Goal: Task Accomplishment & Management: Use online tool/utility

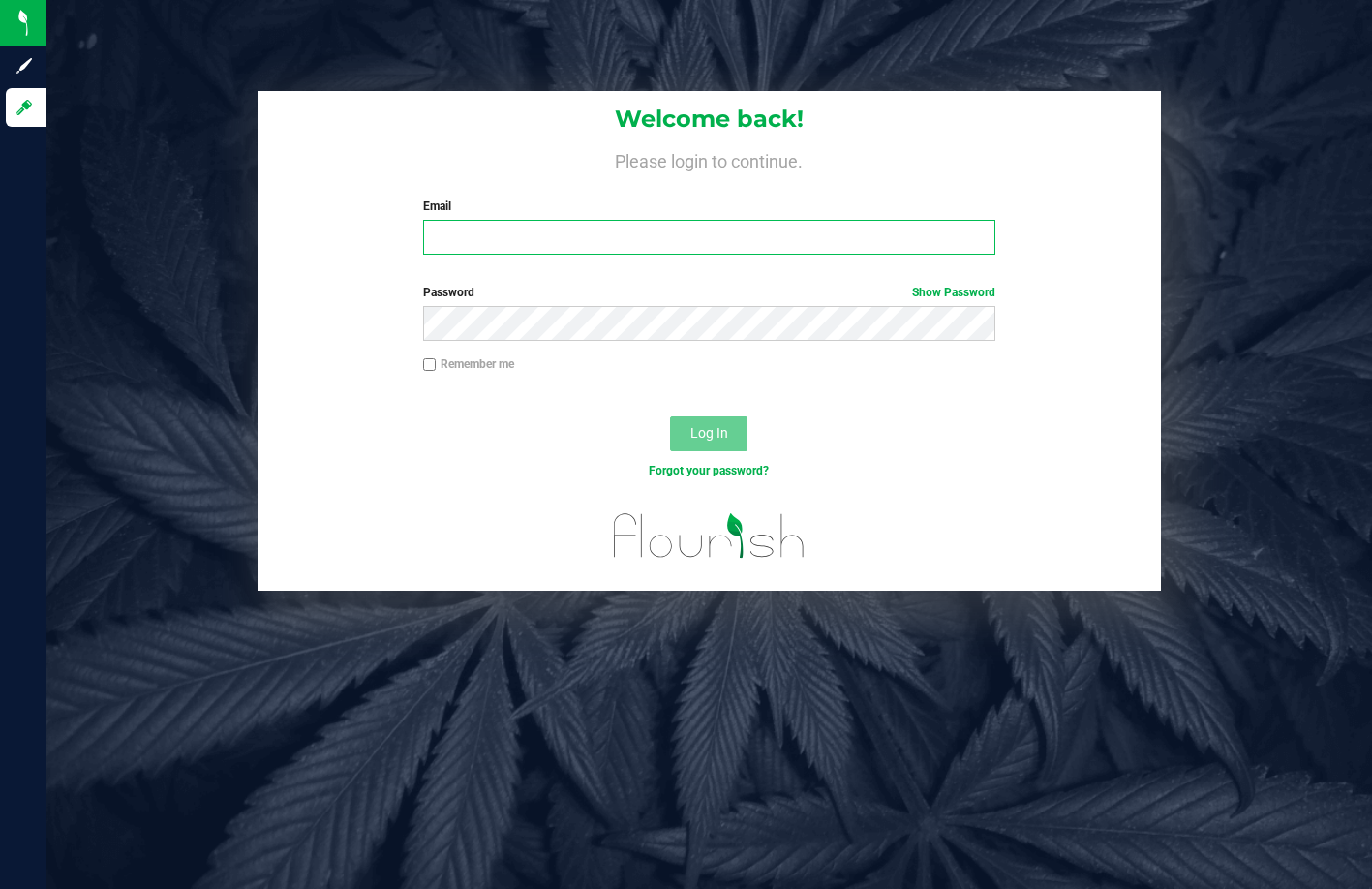
click at [502, 242] on input "Email" at bounding box center [710, 237] width 574 height 35
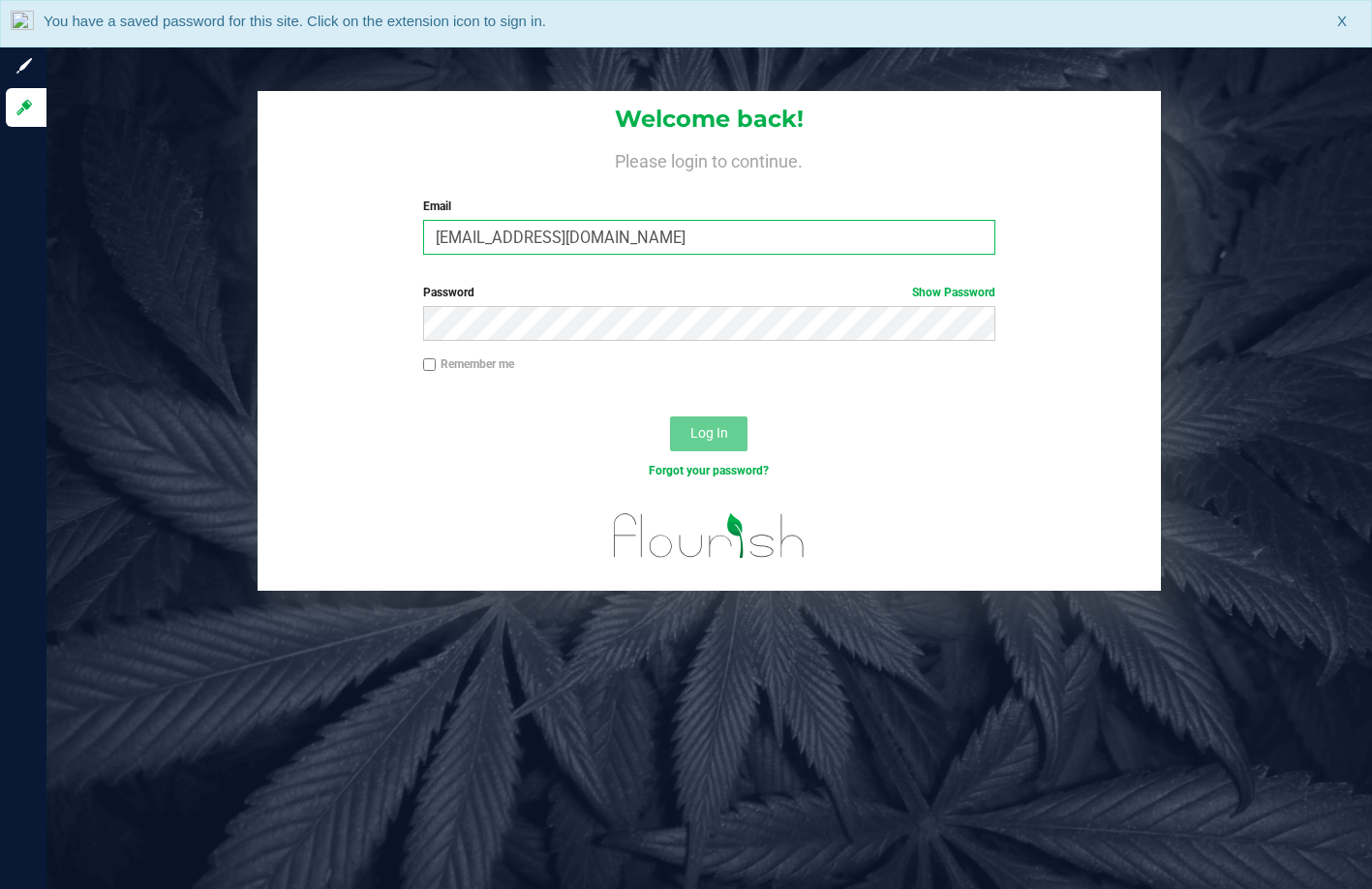
type input "[EMAIL_ADDRESS][DOMAIN_NAME]"
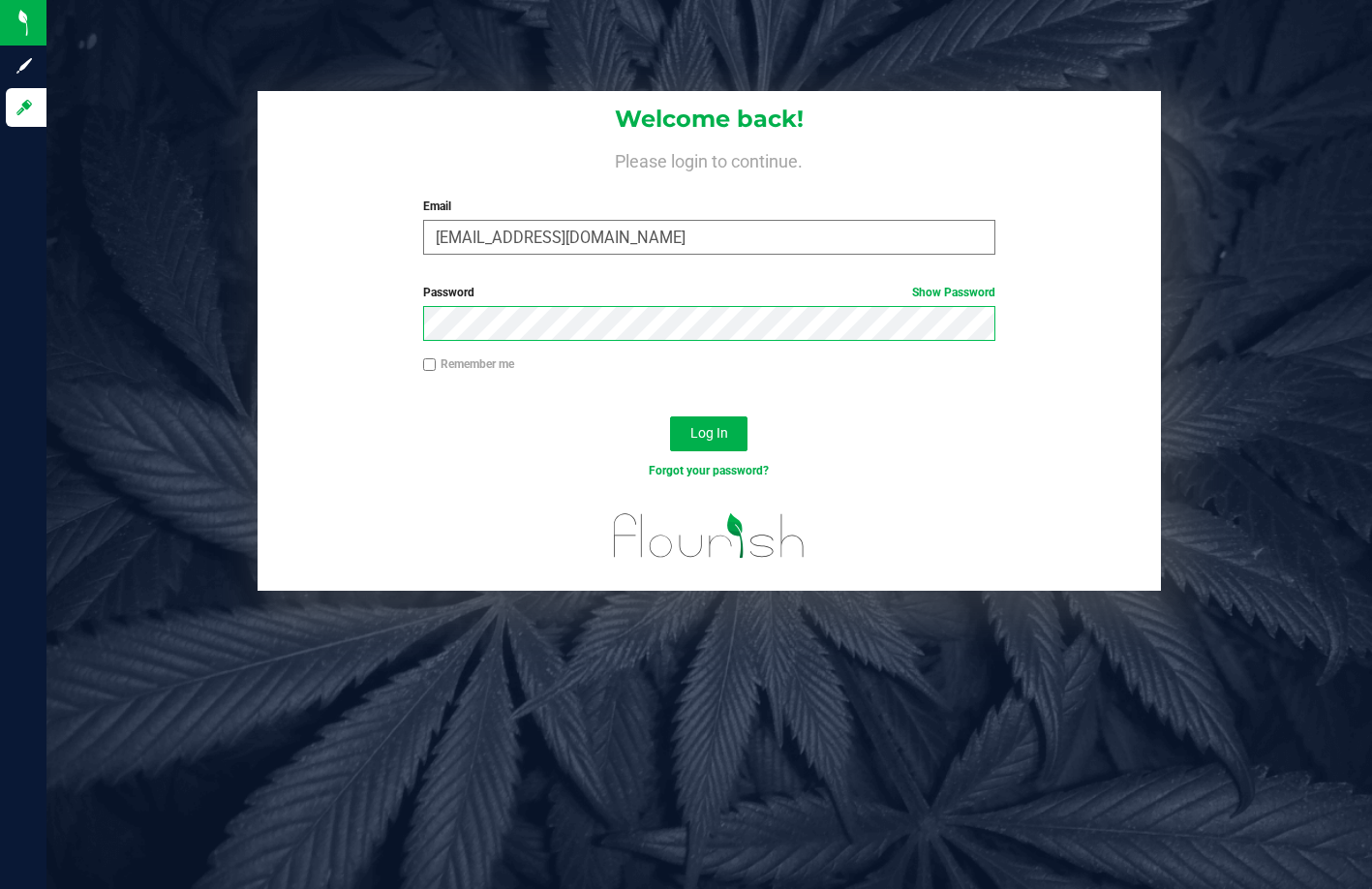
click at [670, 417] on button "Log In" at bounding box center [708, 434] width 77 height 35
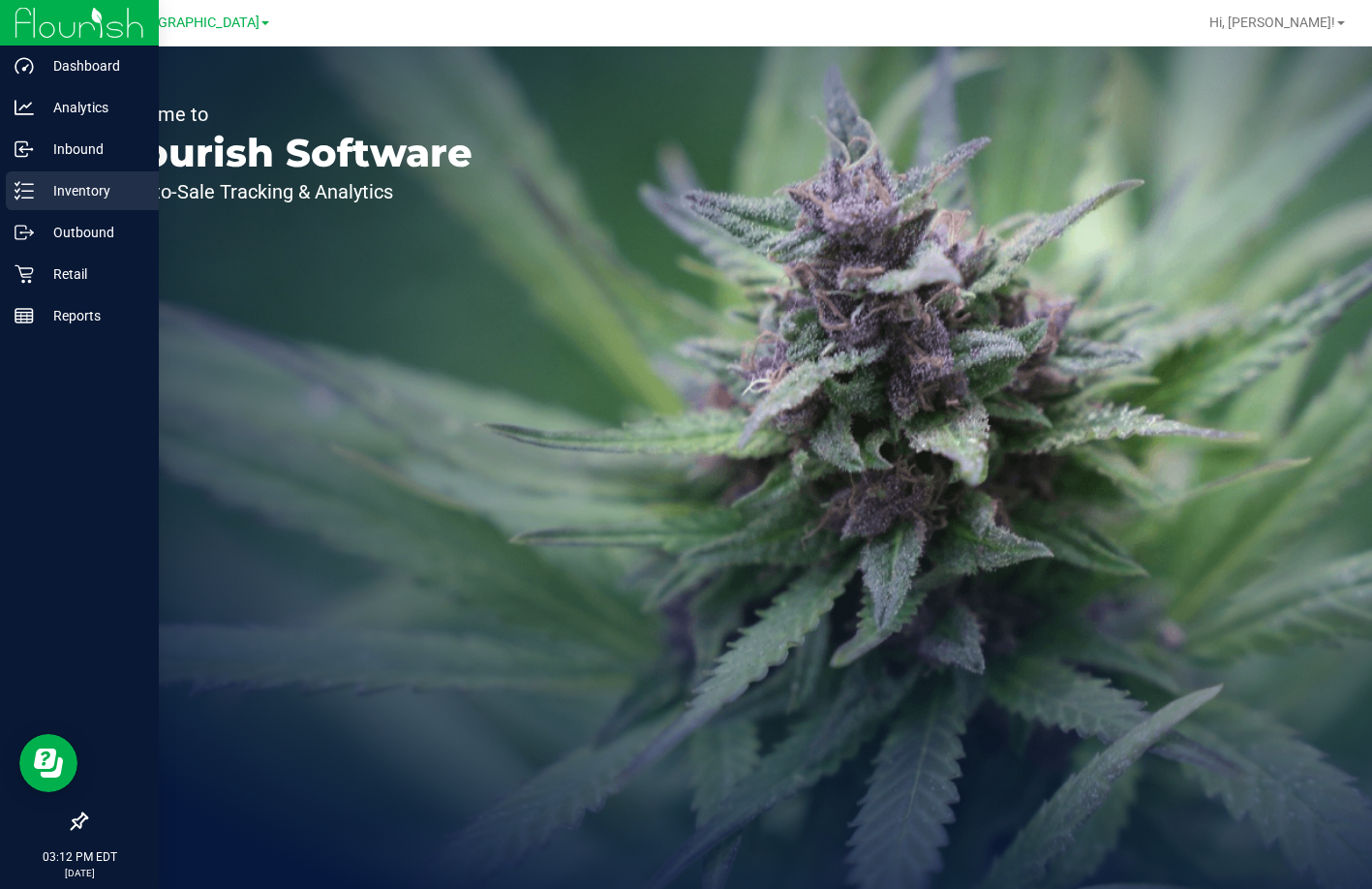
click at [79, 177] on div "Inventory" at bounding box center [82, 191] width 153 height 39
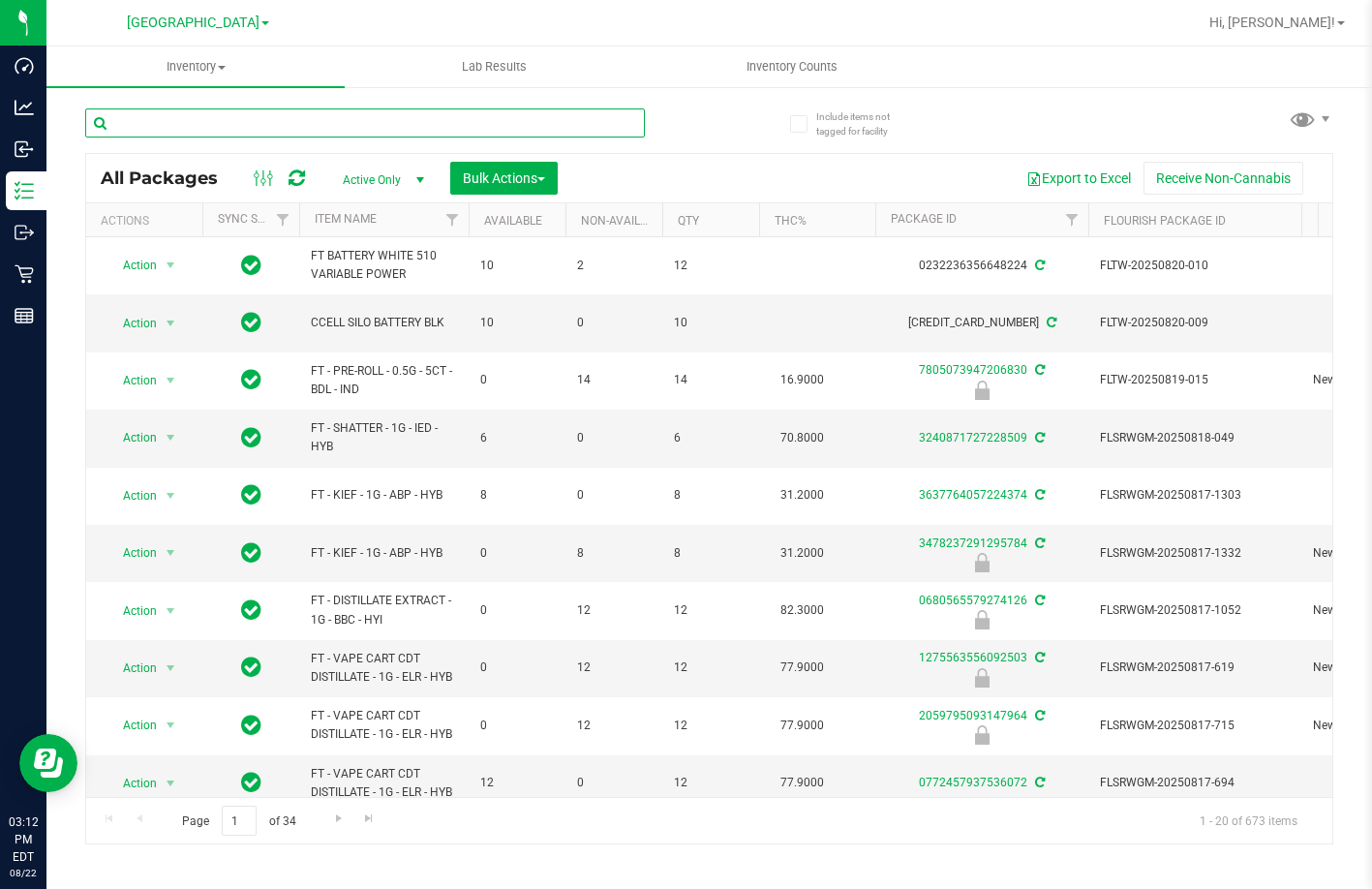
click at [286, 119] on input "text" at bounding box center [365, 123] width 560 height 29
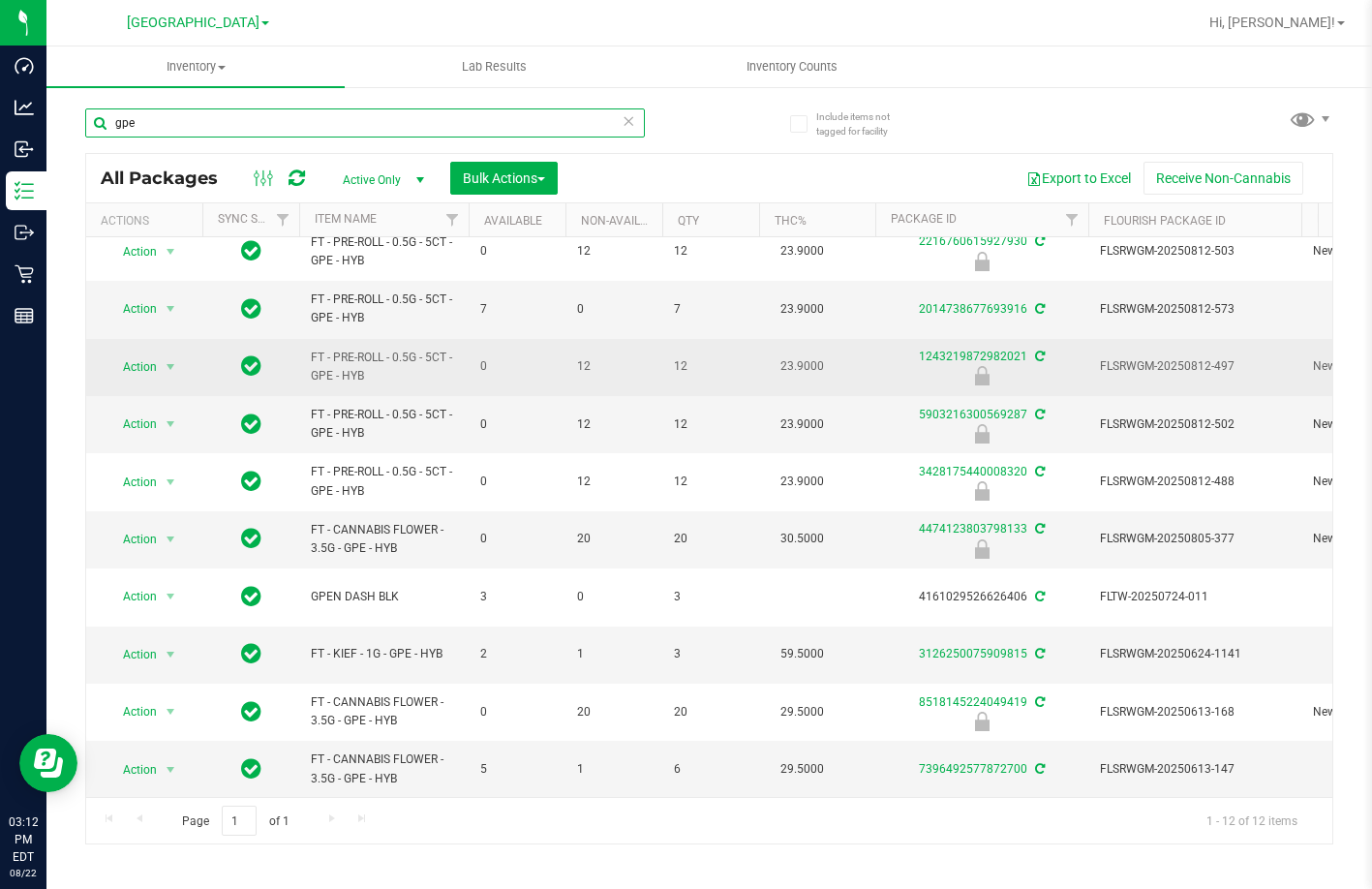
scroll to position [144, 0]
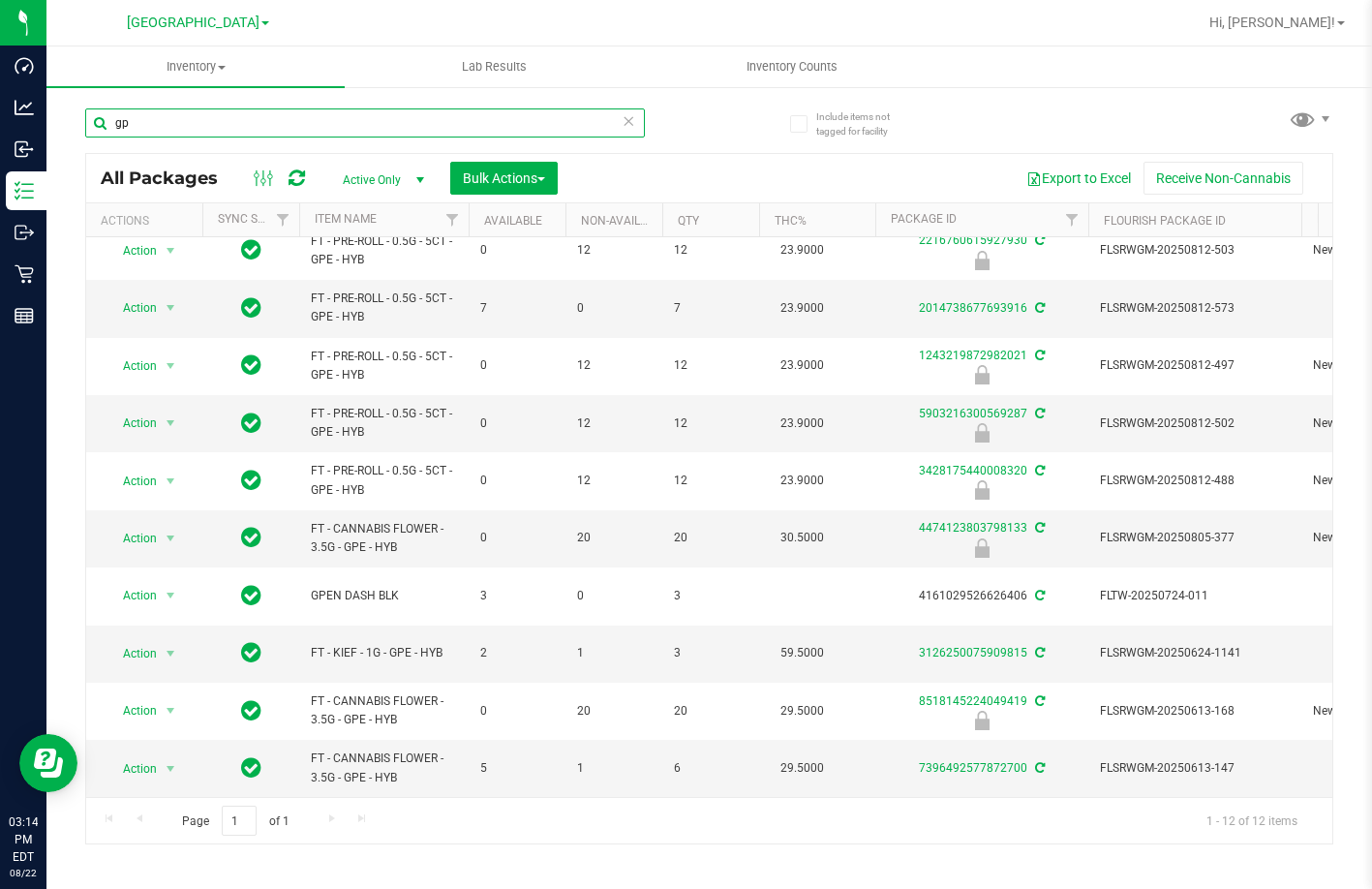
type input "g"
click at [564, 121] on input "text" at bounding box center [365, 123] width 560 height 29
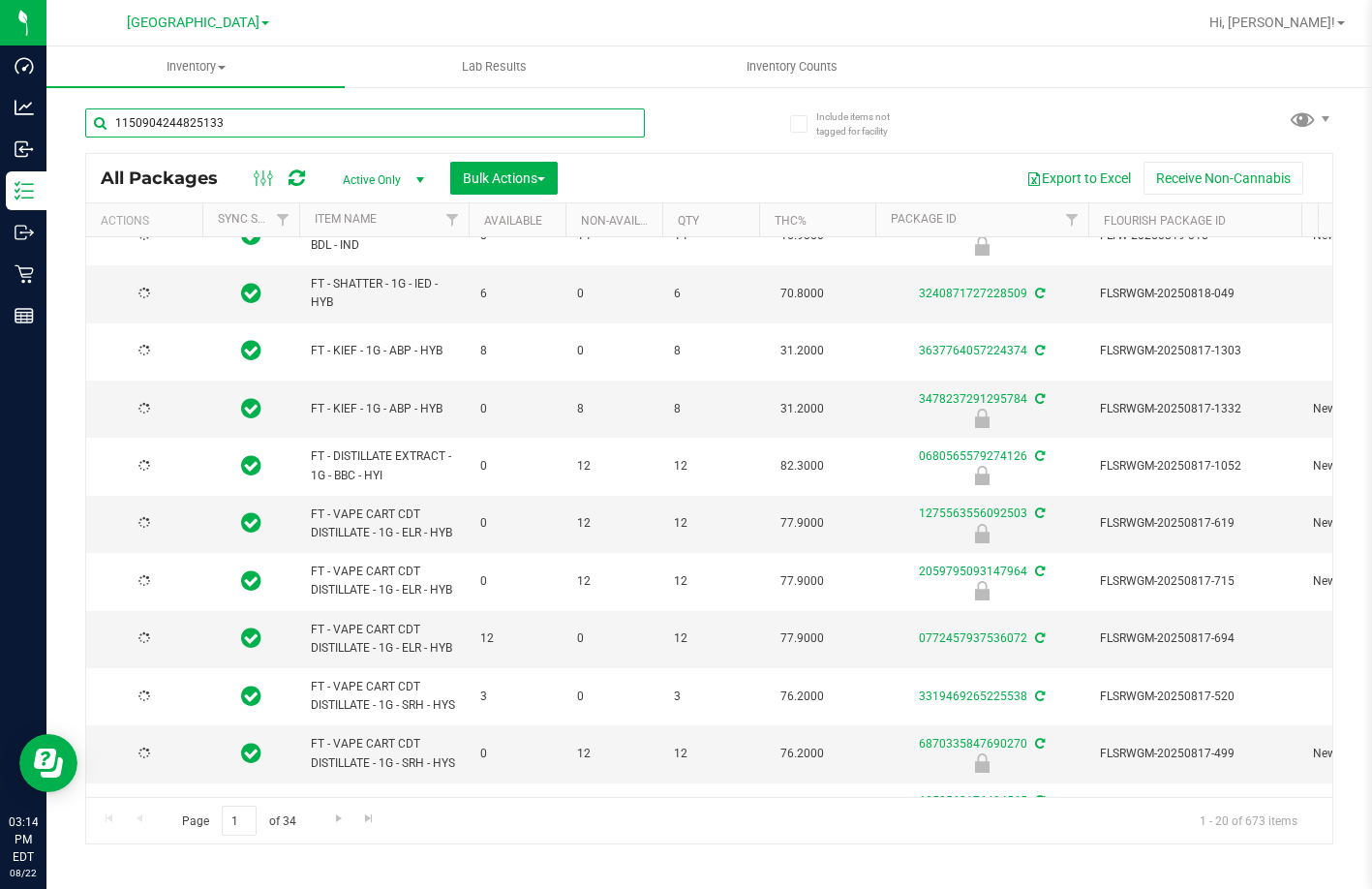
type input "1150904244825133"
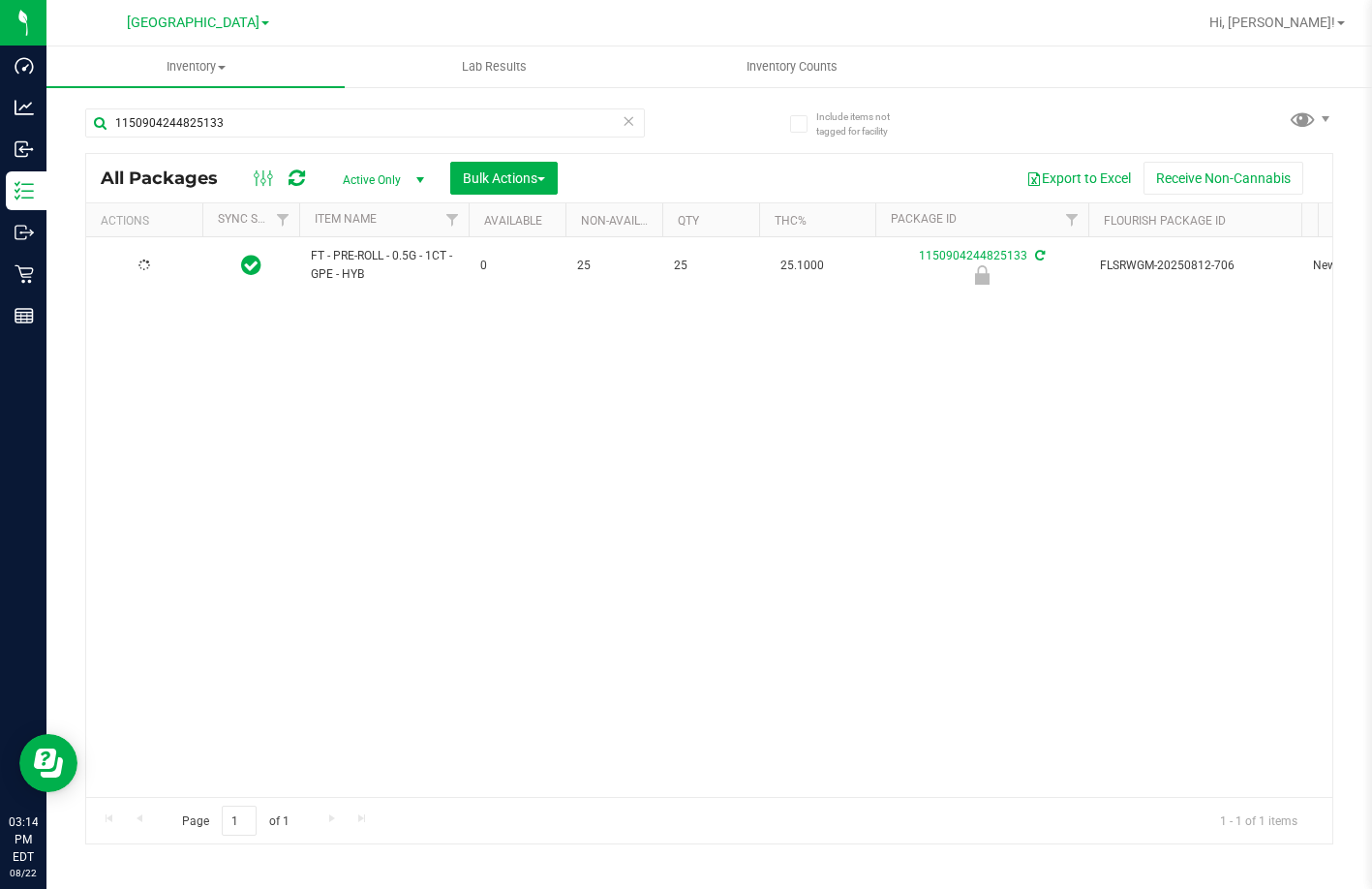
click at [161, 264] on div at bounding box center [143, 265] width 93 height 19
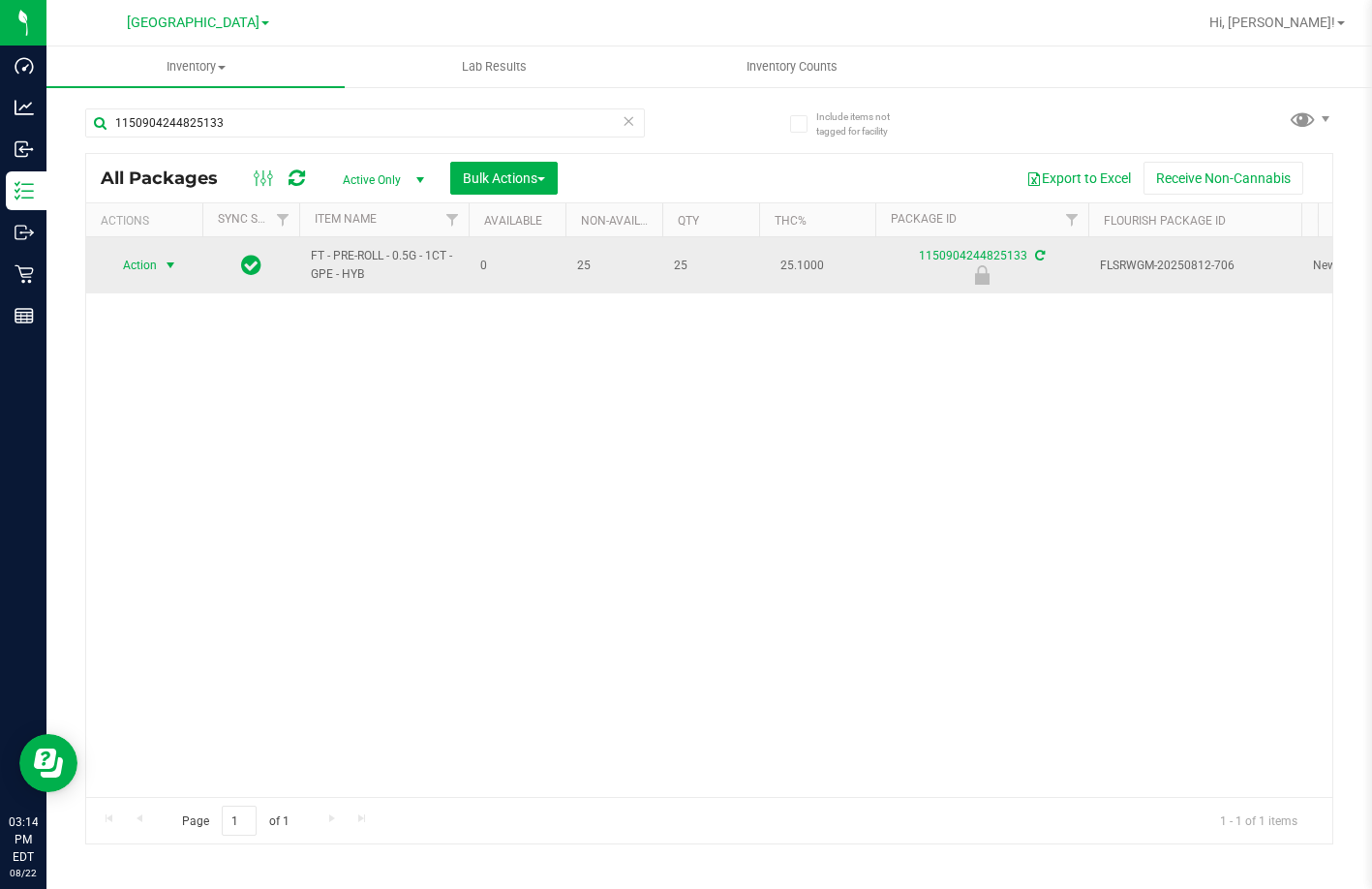
click at [146, 261] on span "Action" at bounding box center [132, 265] width 53 height 27
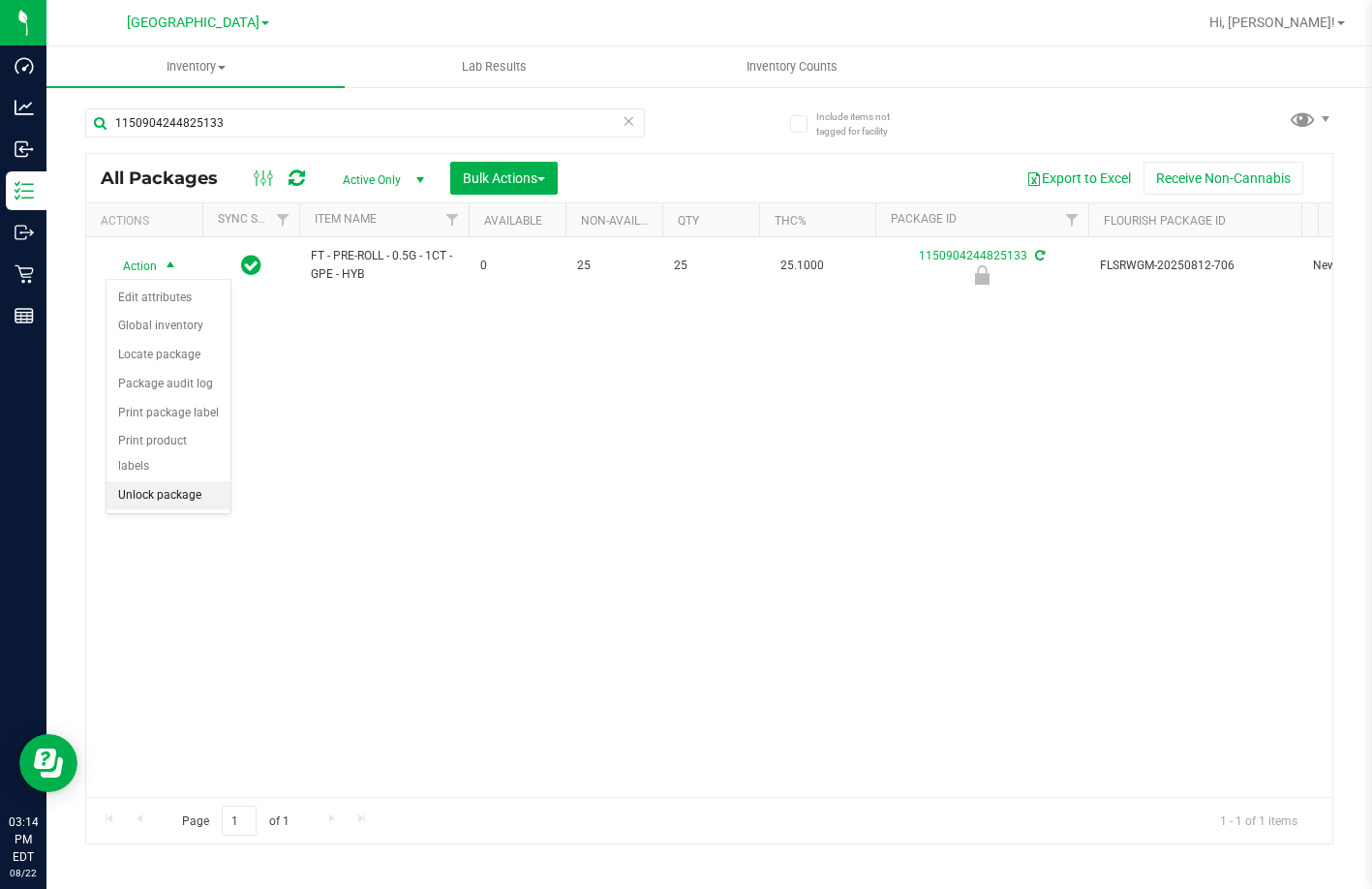
click at [137, 481] on li "Unlock package" at bounding box center [168, 496] width 124 height 29
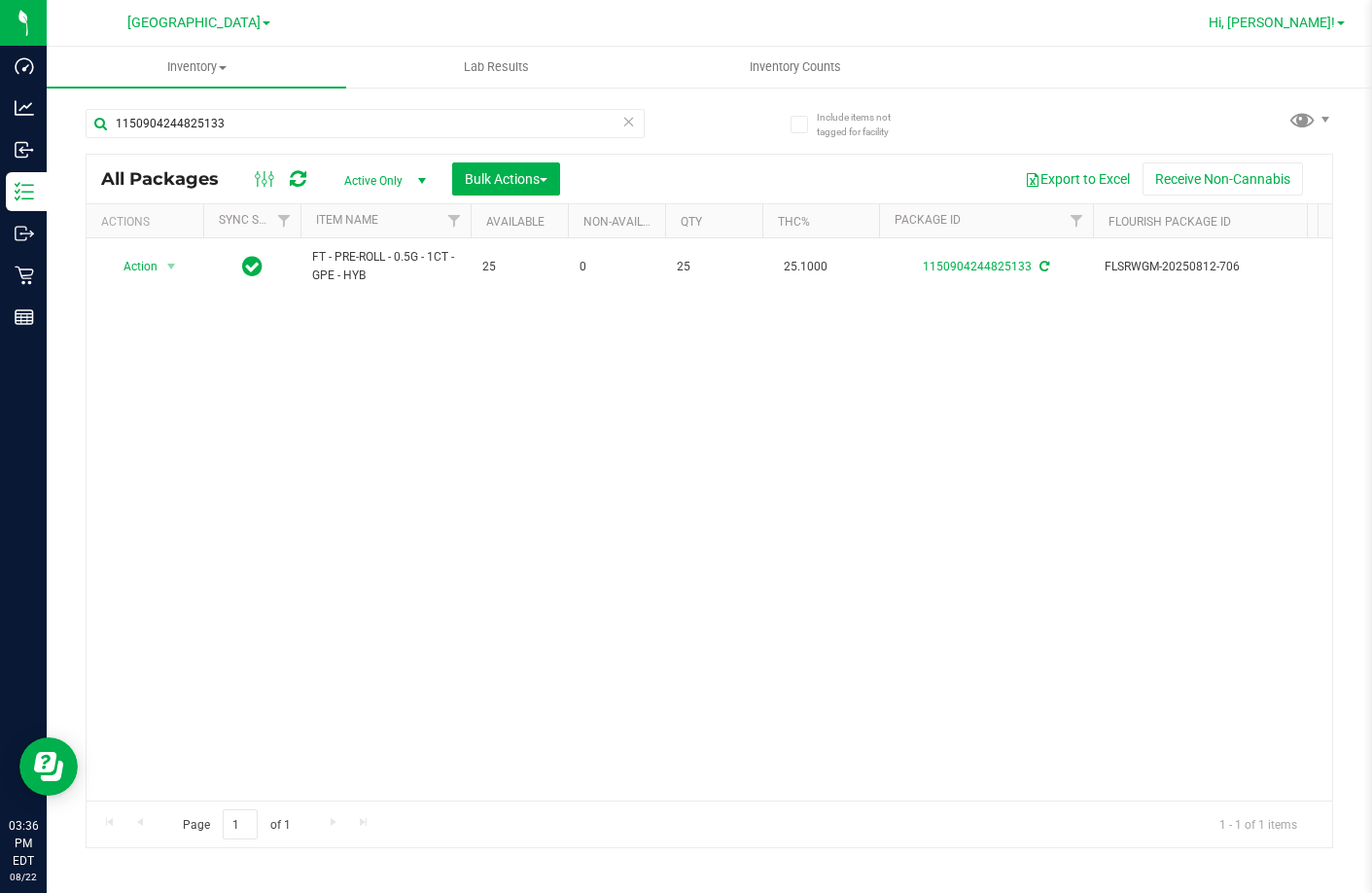
click at [1296, 29] on span "Hi, [PERSON_NAME]!" at bounding box center [1272, 23] width 126 height 16
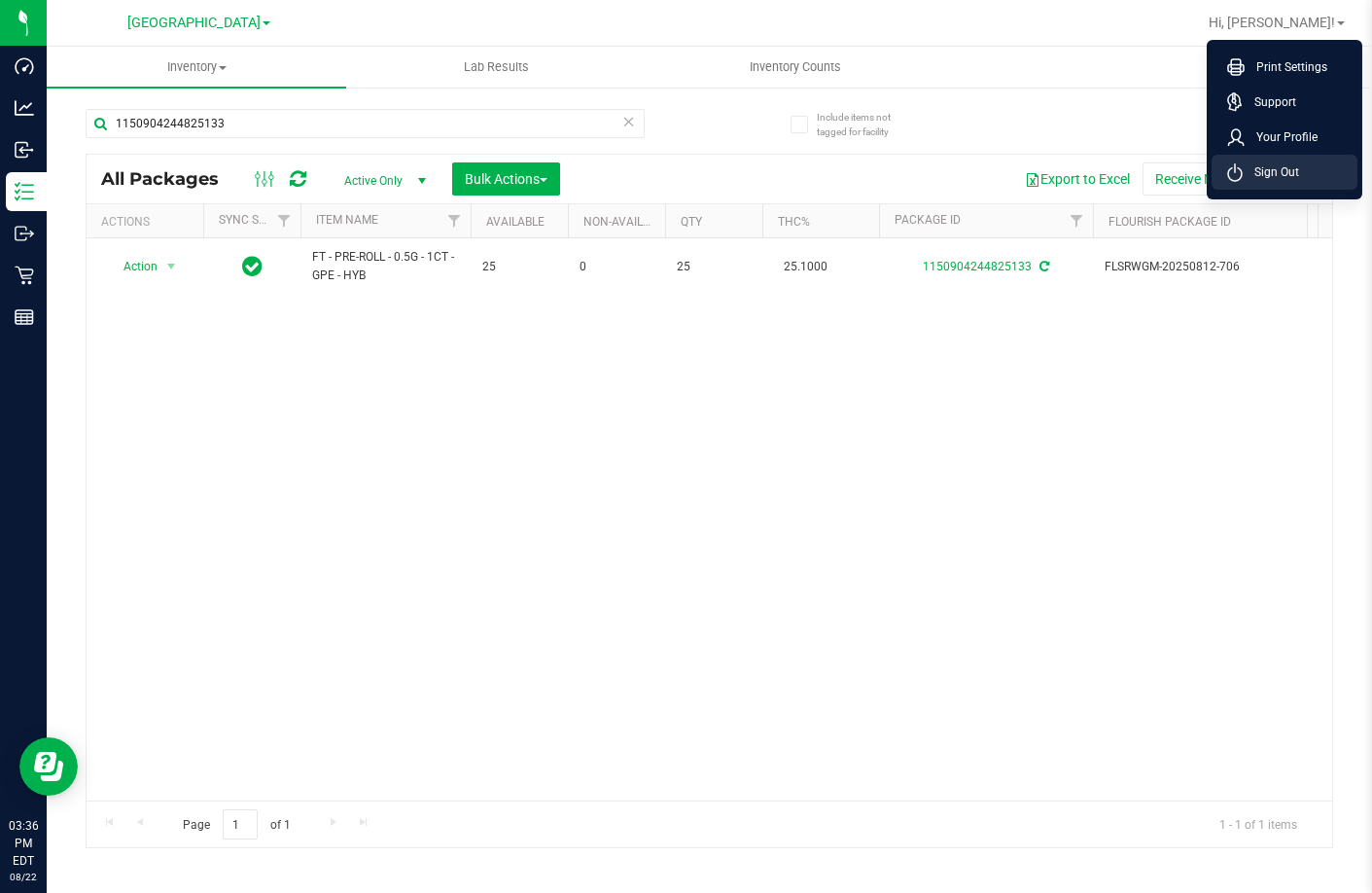
click at [1282, 178] on span "Sign Out" at bounding box center [1271, 173] width 57 height 20
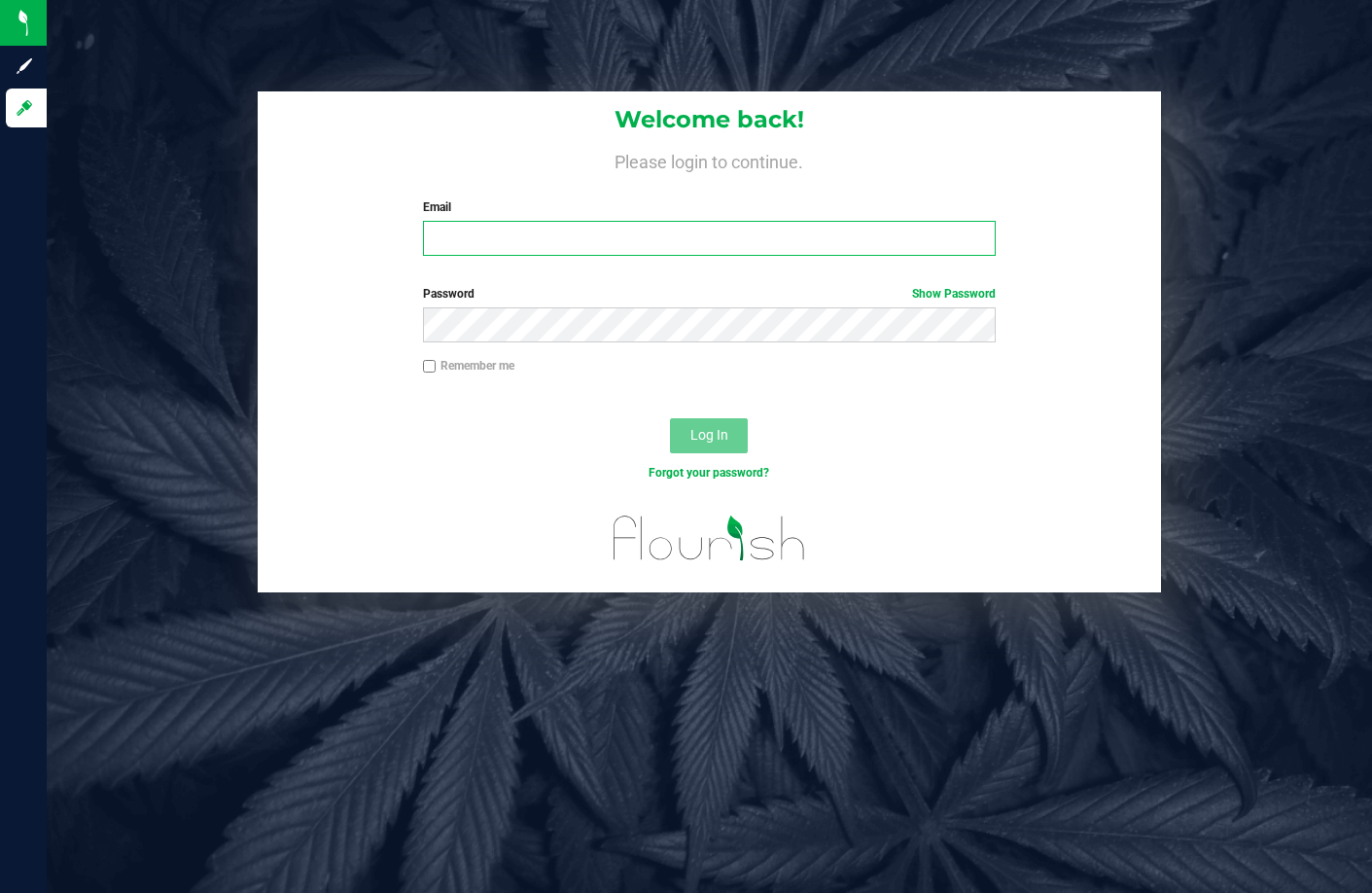
click at [751, 245] on input "Email" at bounding box center [710, 238] width 573 height 35
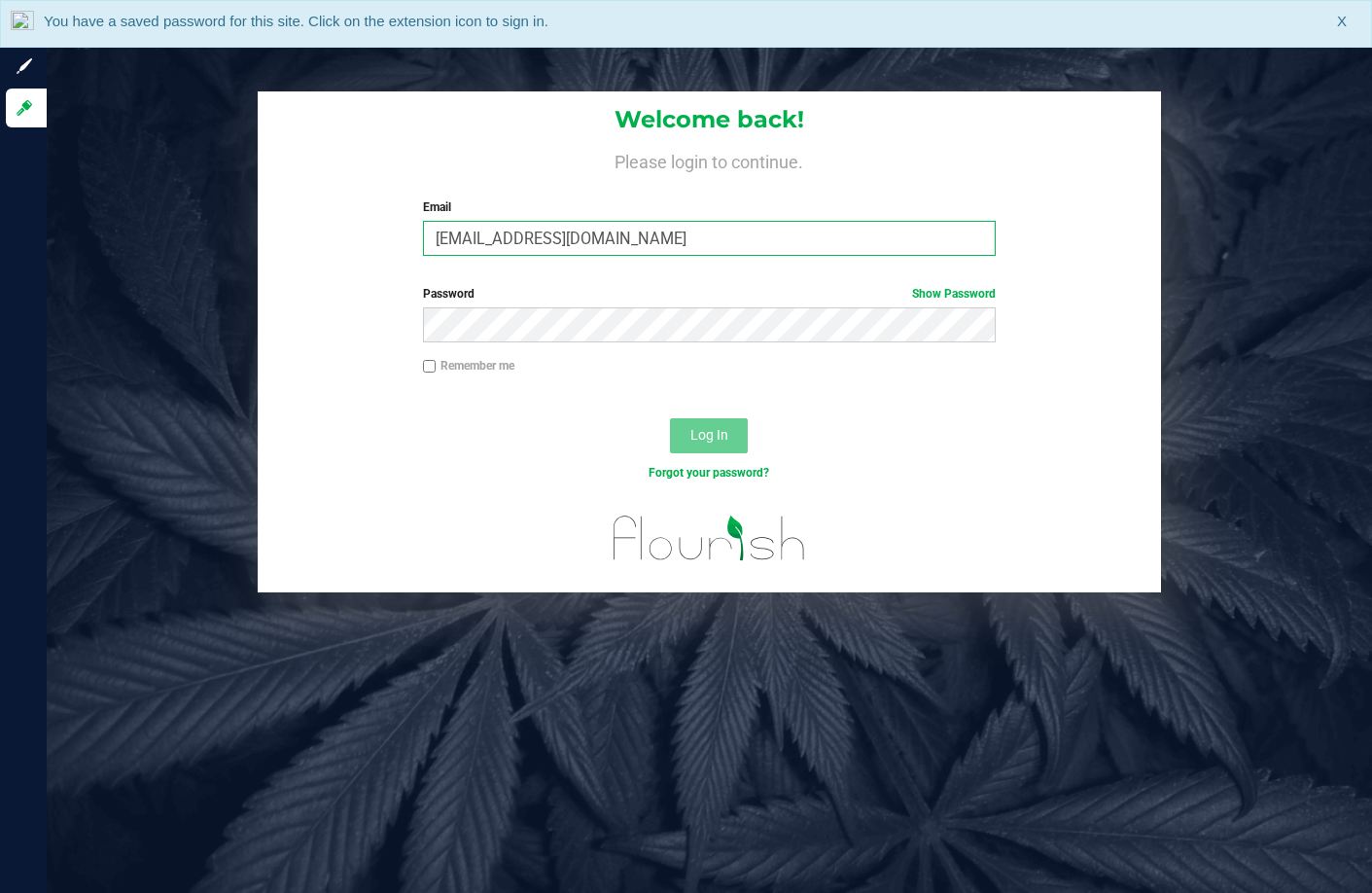
type input "[EMAIL_ADDRESS][DOMAIN_NAME]"
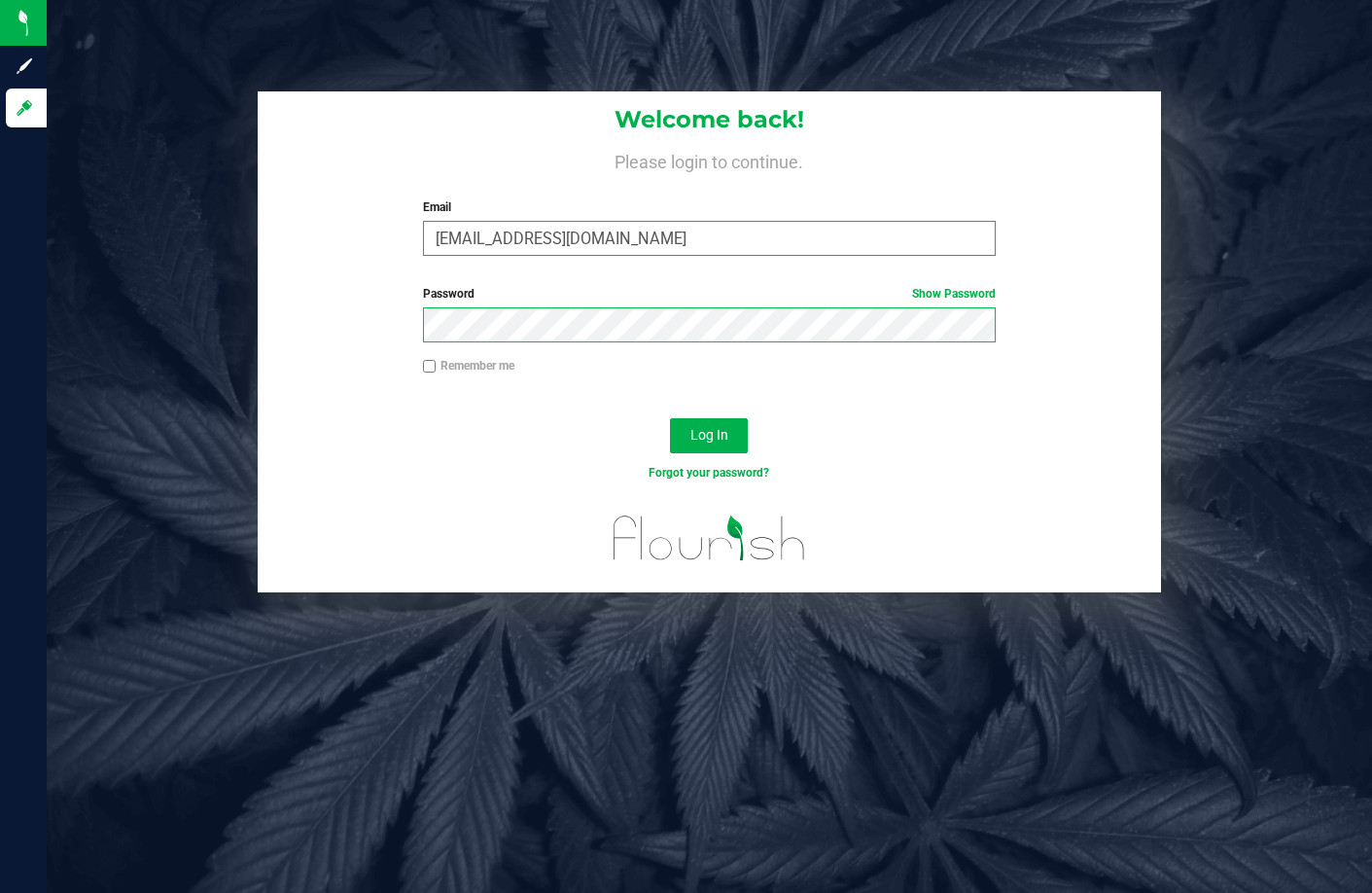
click at [670, 419] on button "Log In" at bounding box center [709, 436] width 77 height 35
